Goal: Information Seeking & Learning: Learn about a topic

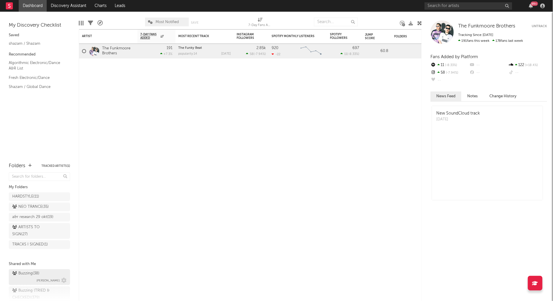
click at [29, 272] on div "Buzzing ( 38 )" at bounding box center [25, 273] width 27 height 7
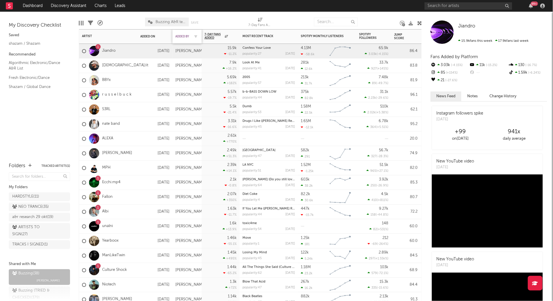
click at [180, 35] on div "Added By" at bounding box center [182, 37] width 15 height 4
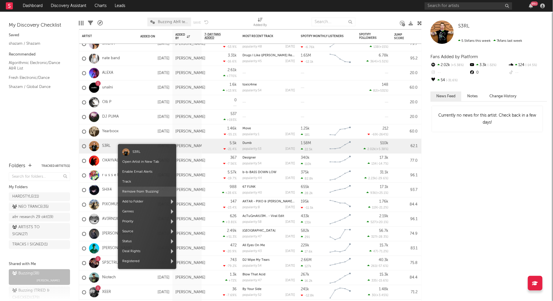
click at [152, 190] on span "Remove from ' Buzzing '" at bounding box center [147, 191] width 58 height 10
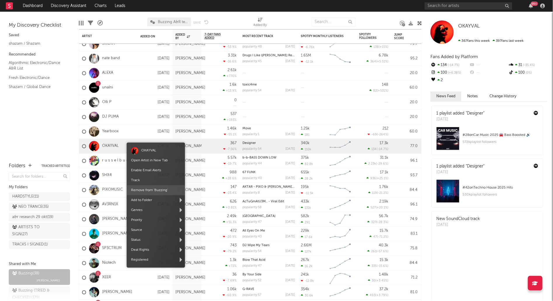
click at [148, 189] on span "Remove from ' Buzzing '" at bounding box center [156, 190] width 58 height 10
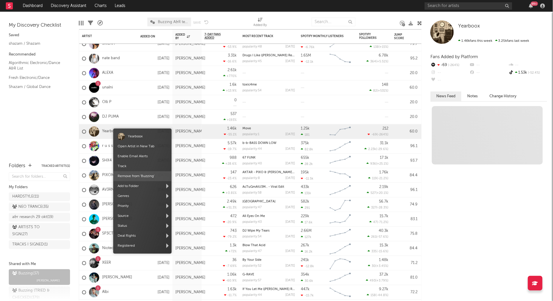
click at [124, 133] on div "Yearboox" at bounding box center [143, 136] width 50 height 7
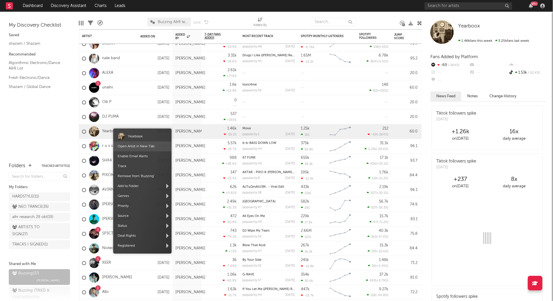
click at [129, 146] on link "Open Artist in New Tab" at bounding box center [136, 146] width 37 height 4
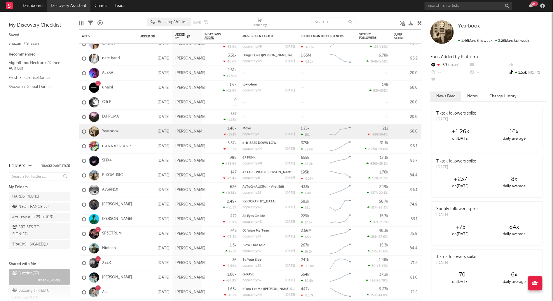
click at [66, 4] on link "Discovery Assistant" at bounding box center [69, 6] width 44 height 12
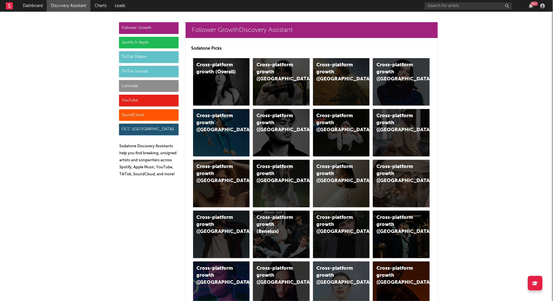
click at [151, 83] on div "Luminate" at bounding box center [149, 86] width 60 height 12
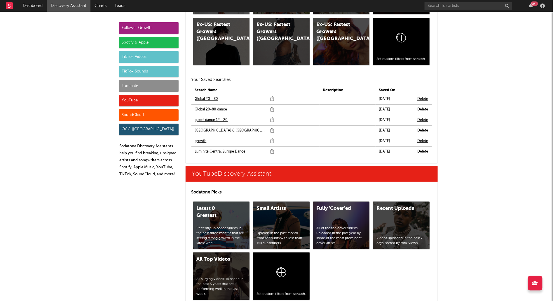
scroll to position [3247, 0]
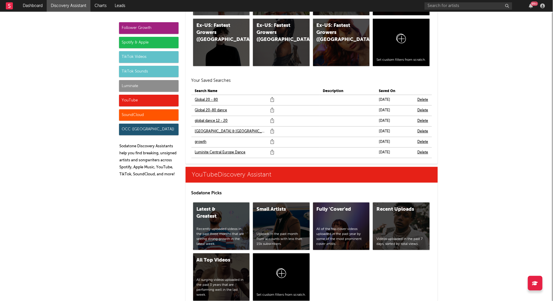
click at [219, 107] on link "Global 20-80 dance" at bounding box center [211, 110] width 32 height 7
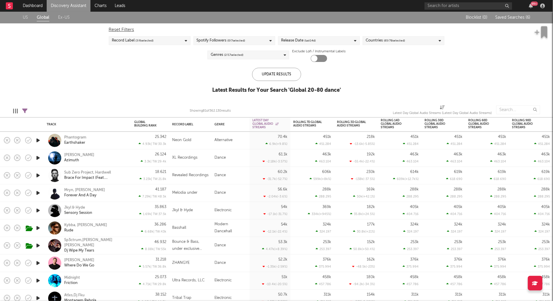
click at [40, 140] on icon "button" at bounding box center [38, 140] width 6 height 7
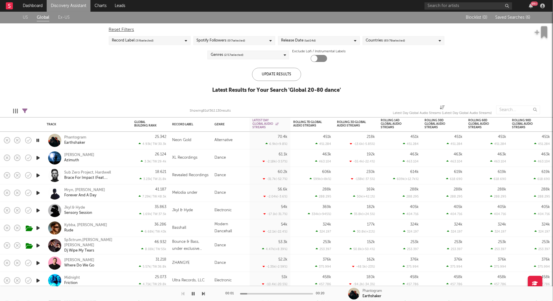
click at [39, 157] on icon "button" at bounding box center [38, 157] width 6 height 7
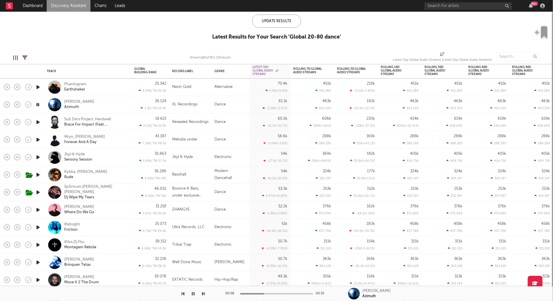
click at [39, 138] on icon "button" at bounding box center [38, 139] width 6 height 7
click at [39, 155] on icon "button" at bounding box center [38, 156] width 6 height 7
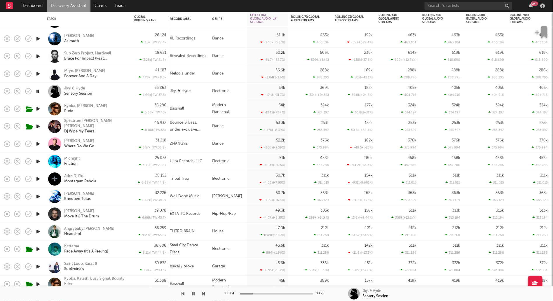
click at [39, 142] on icon "button" at bounding box center [38, 143] width 6 height 7
click at [40, 161] on icon "button" at bounding box center [38, 161] width 6 height 7
click at [37, 179] on icon "button" at bounding box center [38, 178] width 6 height 7
click at [41, 196] on icon "button" at bounding box center [38, 196] width 6 height 7
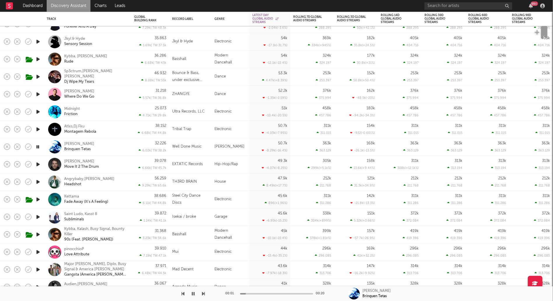
click at [39, 164] on icon "button" at bounding box center [38, 163] width 6 height 7
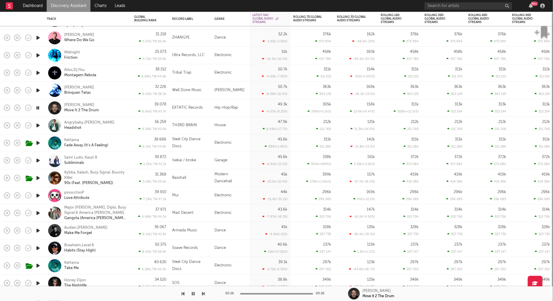
click at [39, 193] on icon "button" at bounding box center [38, 195] width 6 height 7
click at [37, 210] on icon "button" at bounding box center [38, 212] width 6 height 7
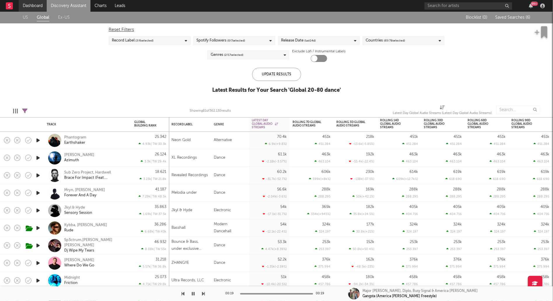
click at [32, 4] on link "Dashboard" at bounding box center [33, 6] width 28 height 12
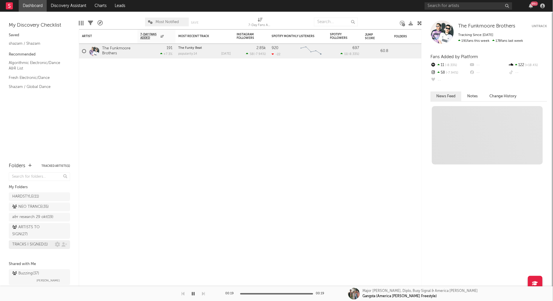
scroll to position [17, 0]
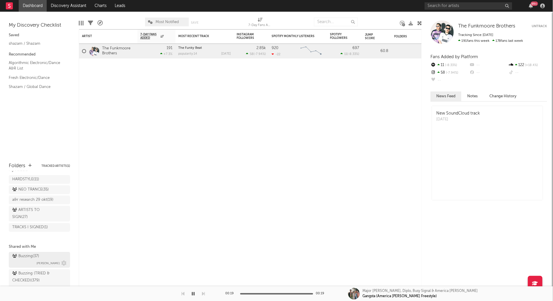
click at [36, 254] on div "Buzzing ( 37 )" at bounding box center [25, 255] width 27 height 7
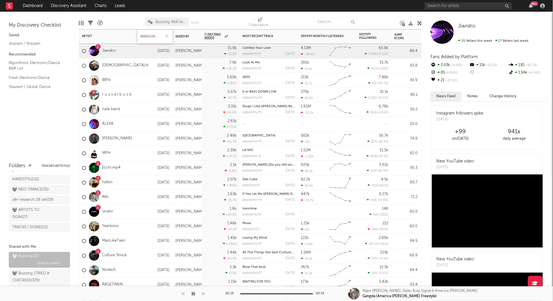
click at [149, 35] on div "Added On" at bounding box center [150, 37] width 20 height 4
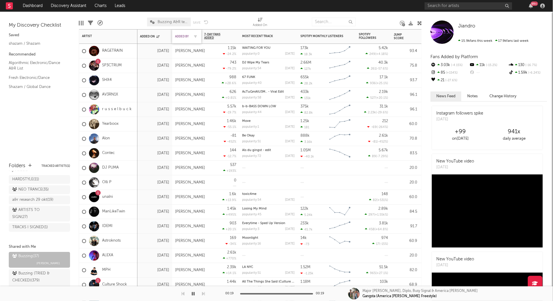
click at [184, 36] on div "Added By" at bounding box center [182, 37] width 15 height 4
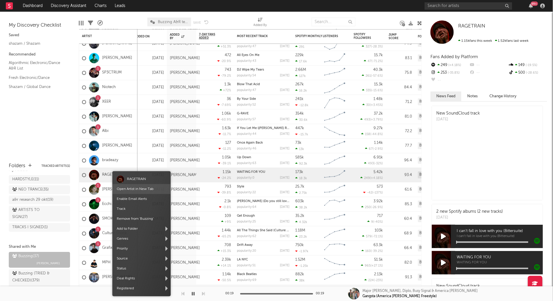
click at [130, 187] on link "Open Artist in New Tab" at bounding box center [135, 189] width 37 height 4
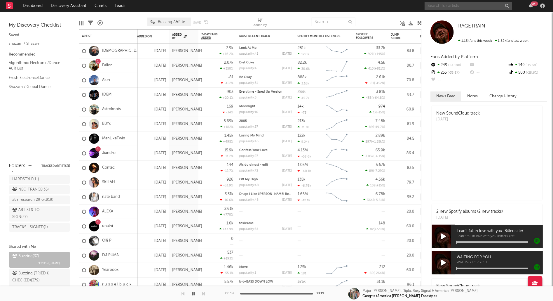
click at [451, 6] on input "text" at bounding box center [469, 5] width 88 height 7
type input "p"
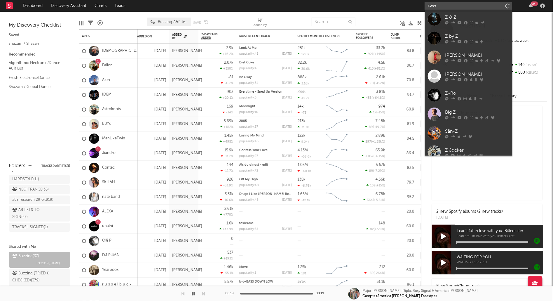
type input "zwvrt"
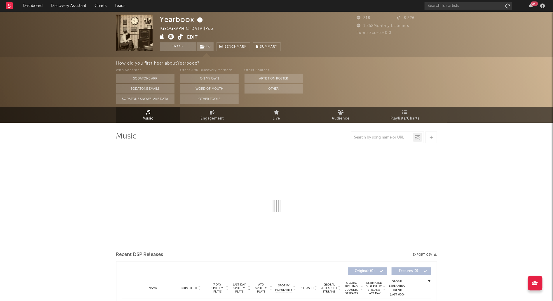
select select "6m"
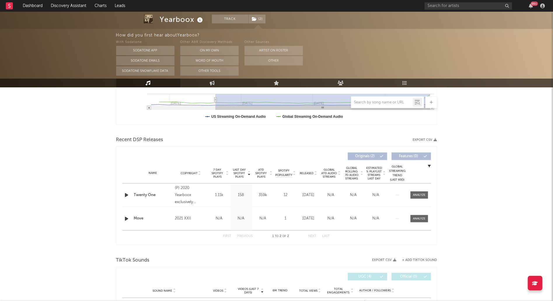
scroll to position [259, 0]
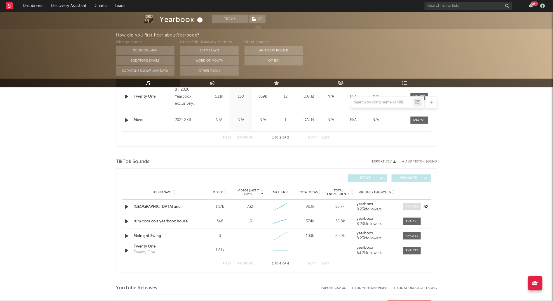
click at [414, 207] on div at bounding box center [412, 206] width 13 height 4
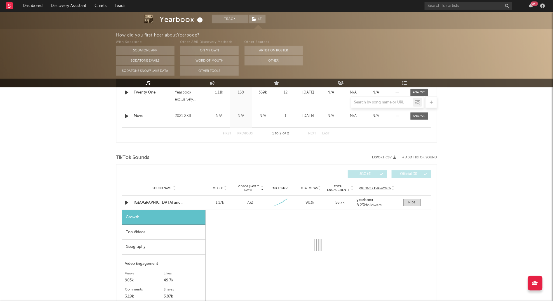
select select "1w"
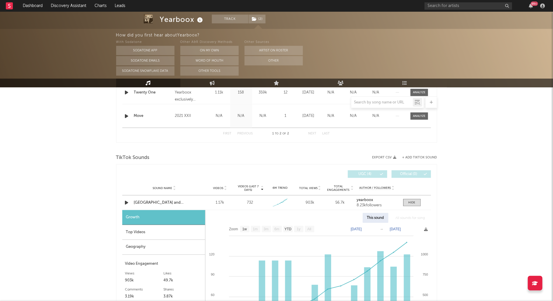
click at [175, 233] on div "Top Videos" at bounding box center [163, 232] width 83 height 15
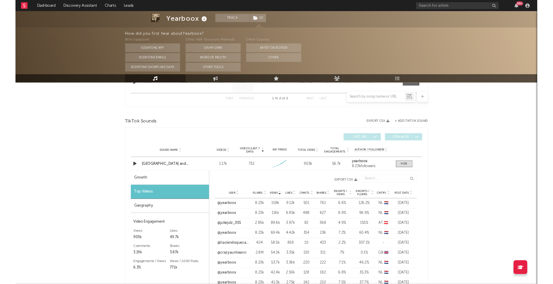
scroll to position [338, 0]
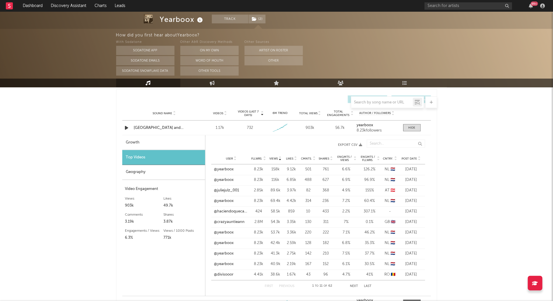
click at [162, 144] on div "Growth" at bounding box center [163, 142] width 83 height 15
select select "1w"
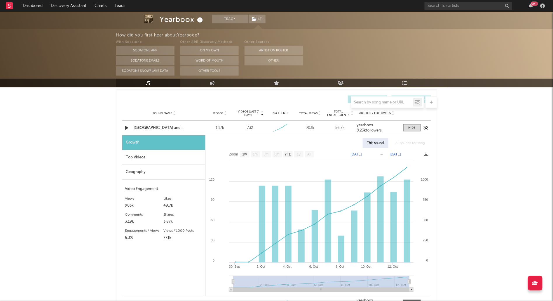
click at [157, 127] on div "Paris and Rome" at bounding box center [164, 128] width 61 height 6
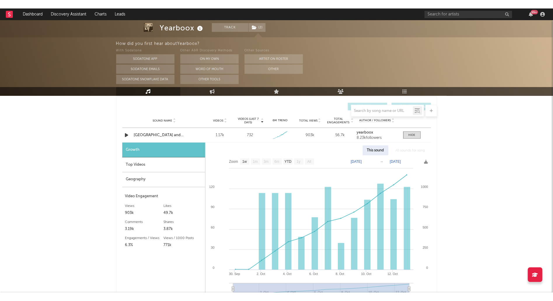
scroll to position [334, 0]
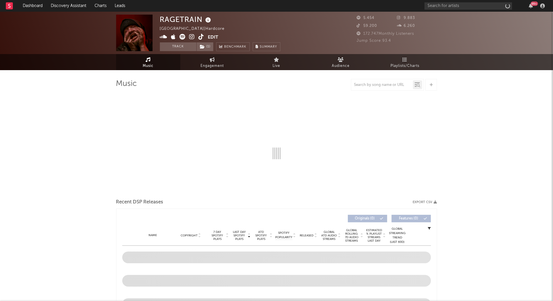
select select "6m"
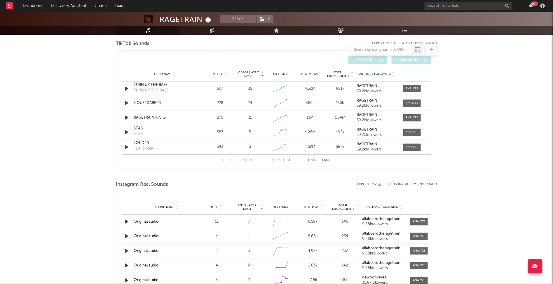
scroll to position [394, 0]
click at [412, 88] on div at bounding box center [412, 89] width 13 height 4
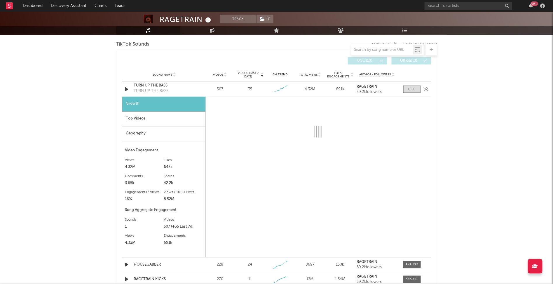
scroll to position [393, 0]
select select "1w"
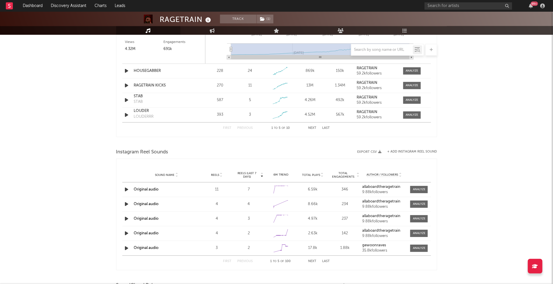
scroll to position [768, 0]
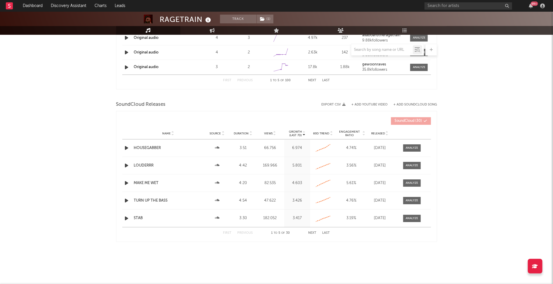
click at [124, 146] on icon "button" at bounding box center [127, 147] width 6 height 7
click at [255, 276] on div at bounding box center [276, 276] width 73 height 1
click at [264, 277] on div at bounding box center [276, 276] width 73 height 1
click at [127, 146] on icon "button" at bounding box center [127, 147] width 6 height 7
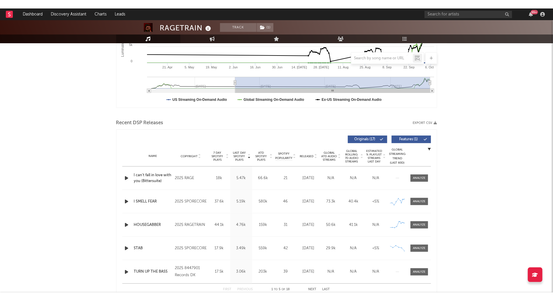
scroll to position [0, 0]
